Goal: Information Seeking & Learning: Understand process/instructions

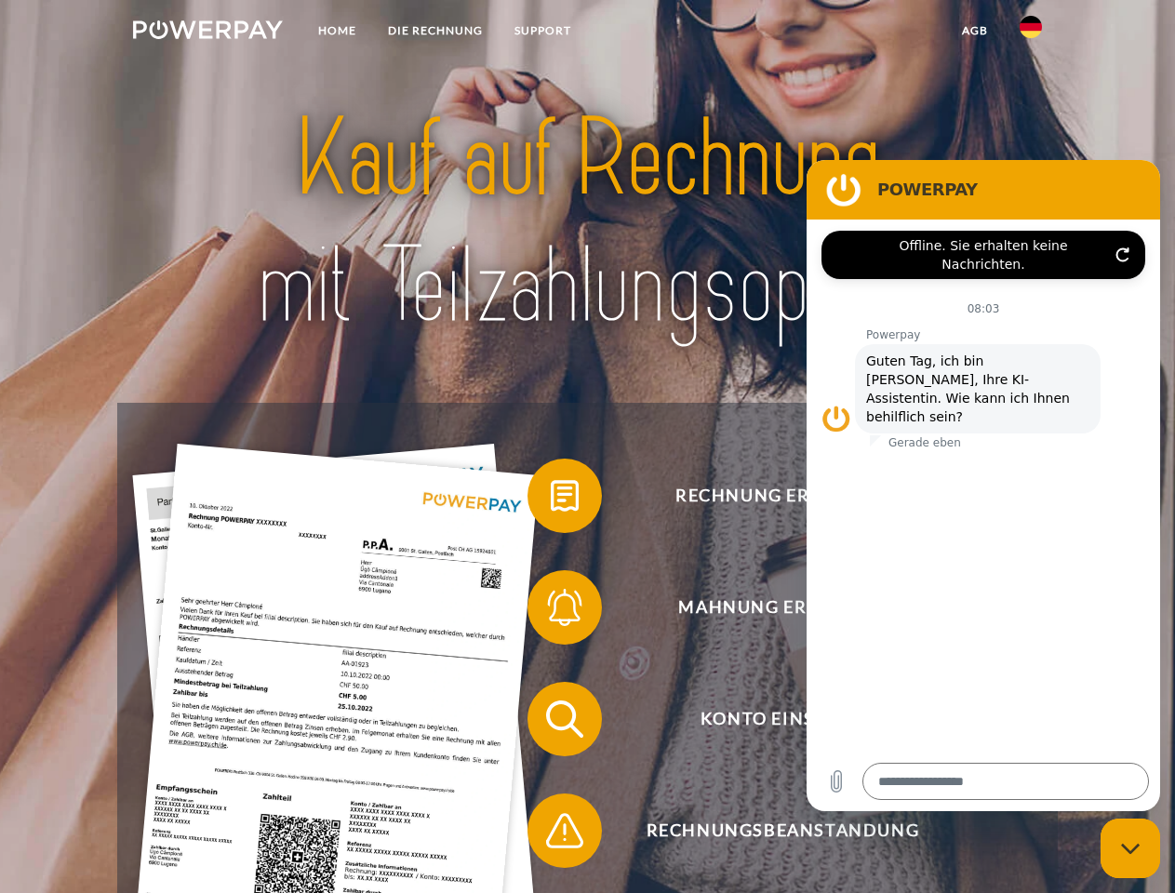
click at [207, 33] on img at bounding box center [208, 29] width 150 height 19
click at [1031, 33] on img at bounding box center [1031, 27] width 22 height 22
click at [974, 31] on link "agb" at bounding box center [975, 30] width 58 height 33
click at [551, 500] on span at bounding box center [536, 495] width 93 height 93
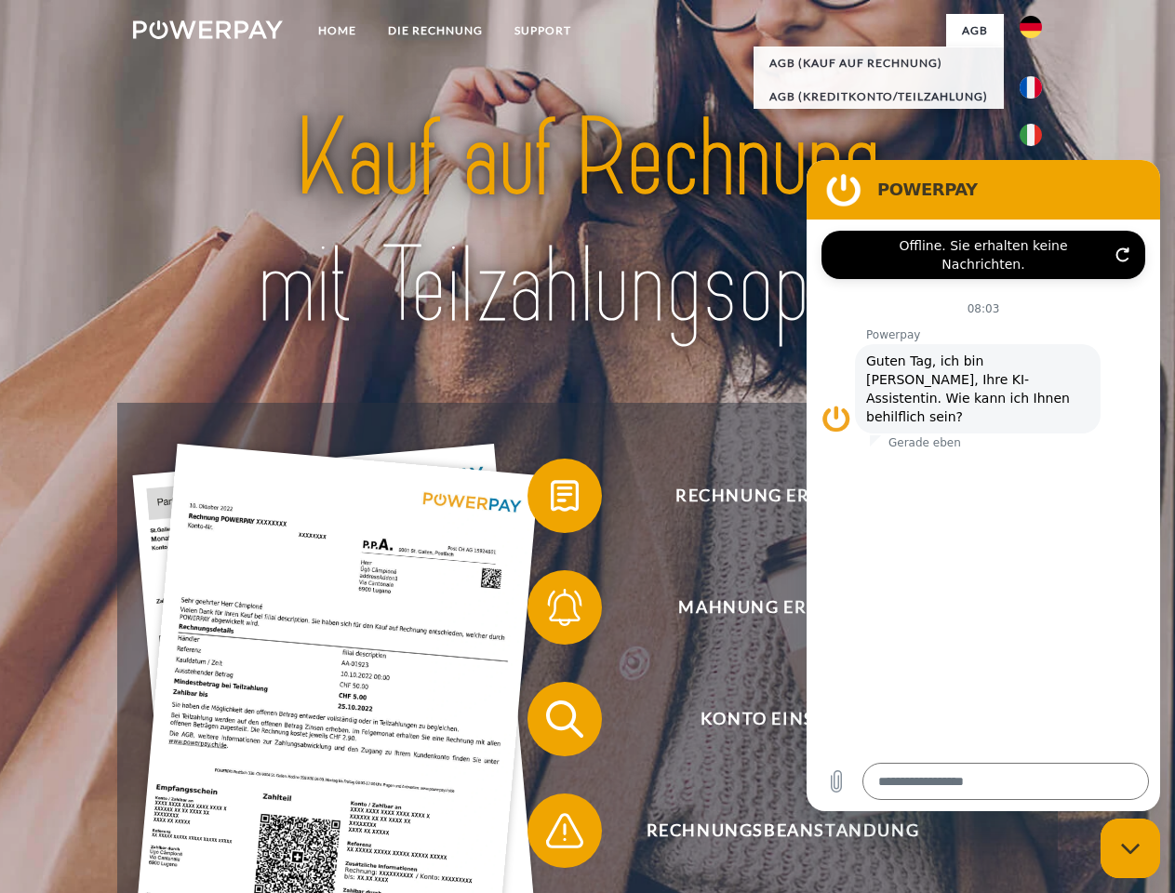
click at [551, 611] on span at bounding box center [536, 607] width 93 height 93
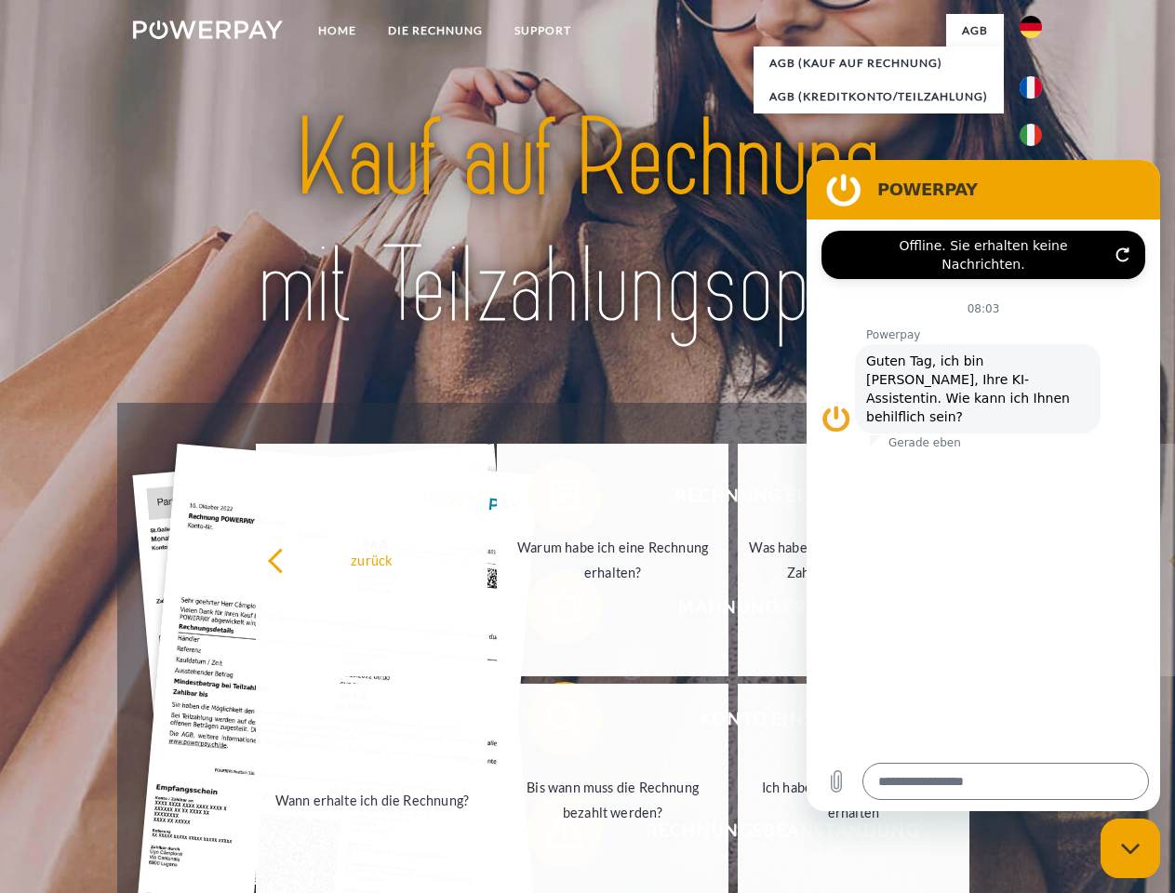
click at [551, 723] on link "Bis wann muss die Rechnung bezahlt werden?" at bounding box center [613, 800] width 232 height 233
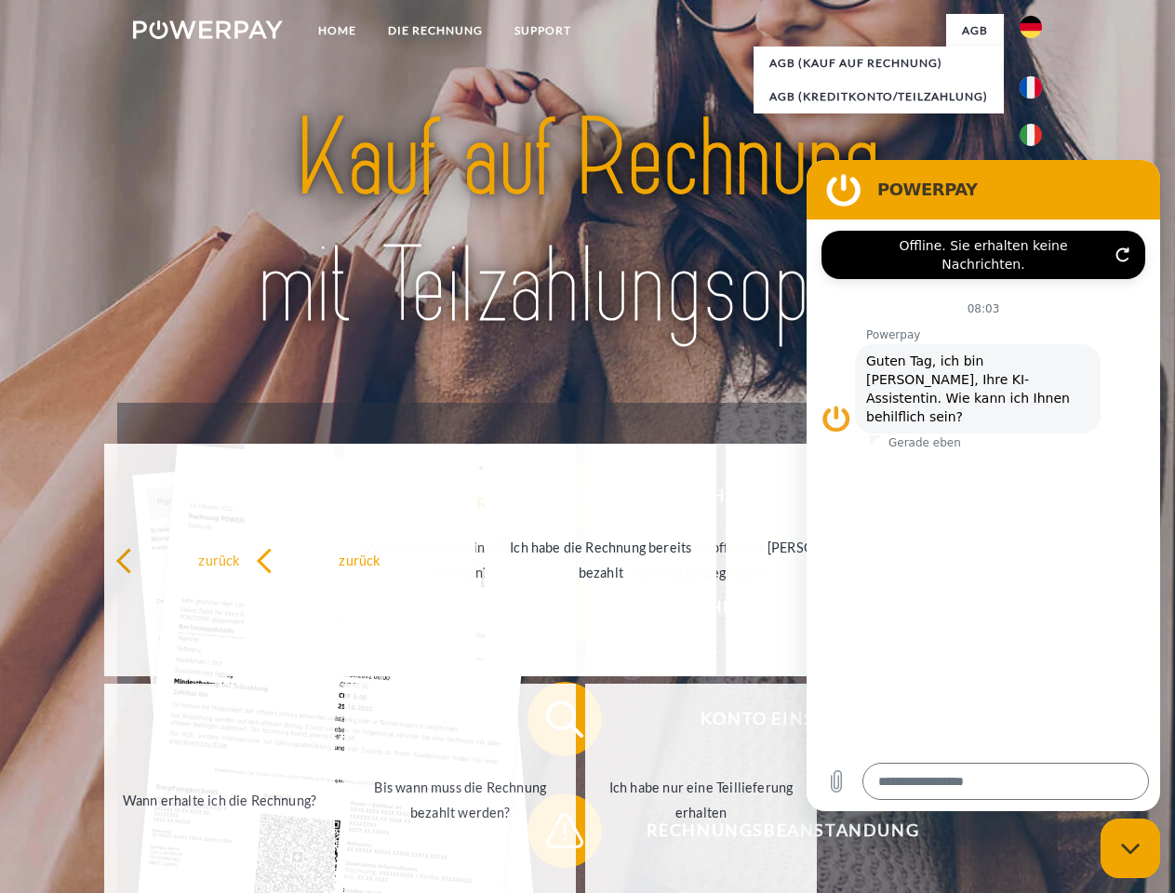
click at [551, 834] on span at bounding box center [536, 830] width 93 height 93
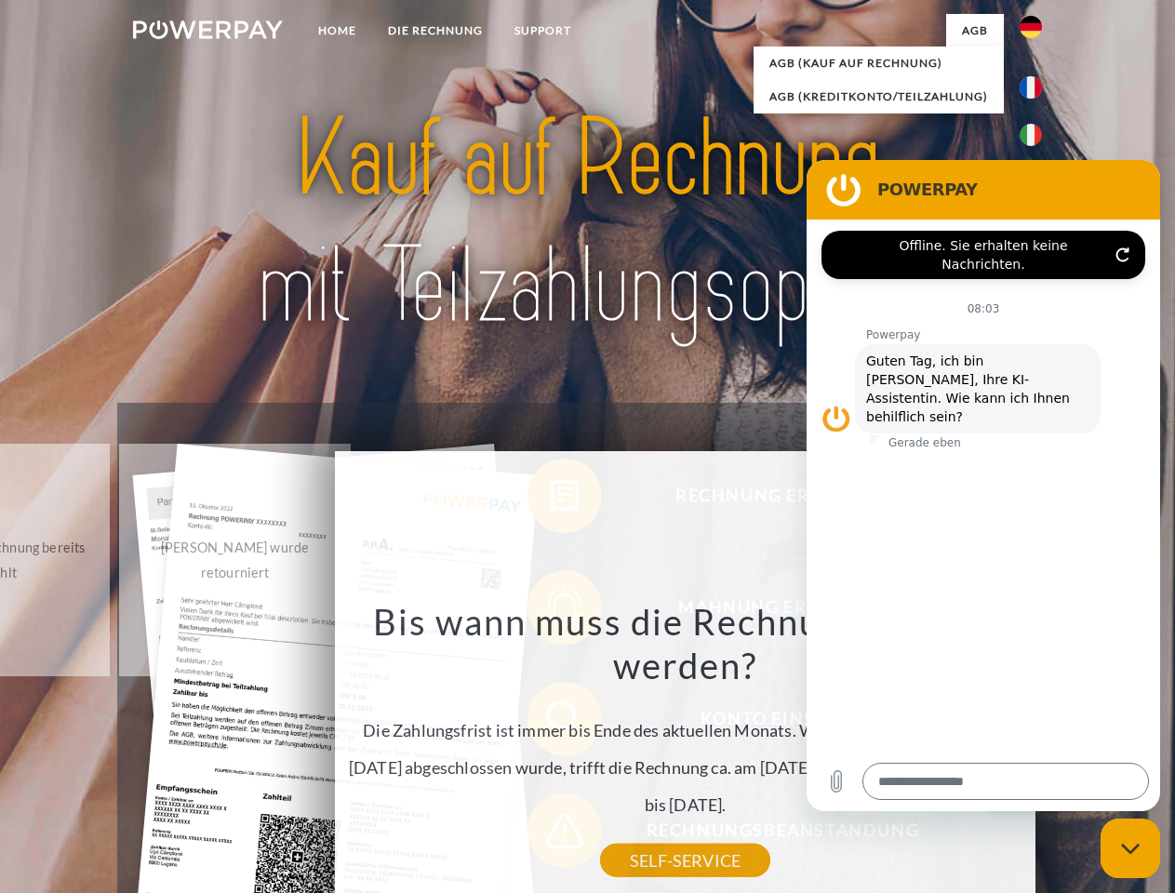
click at [1130, 848] on icon "Messaging-Fenster schließen" at bounding box center [1131, 849] width 20 height 12
type textarea "*"
